Goal: Task Accomplishment & Management: Use online tool/utility

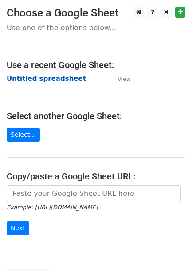
click at [36, 80] on strong "Untitled spreadsheet" at bounding box center [47, 79] width 80 height 8
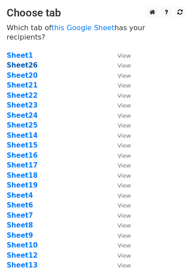
click at [12, 61] on strong "Sheet26" at bounding box center [22, 65] width 31 height 8
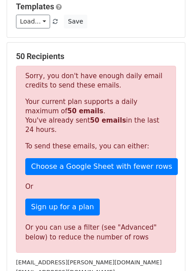
scroll to position [116, 0]
